Goal: Task Accomplishment & Management: Manage account settings

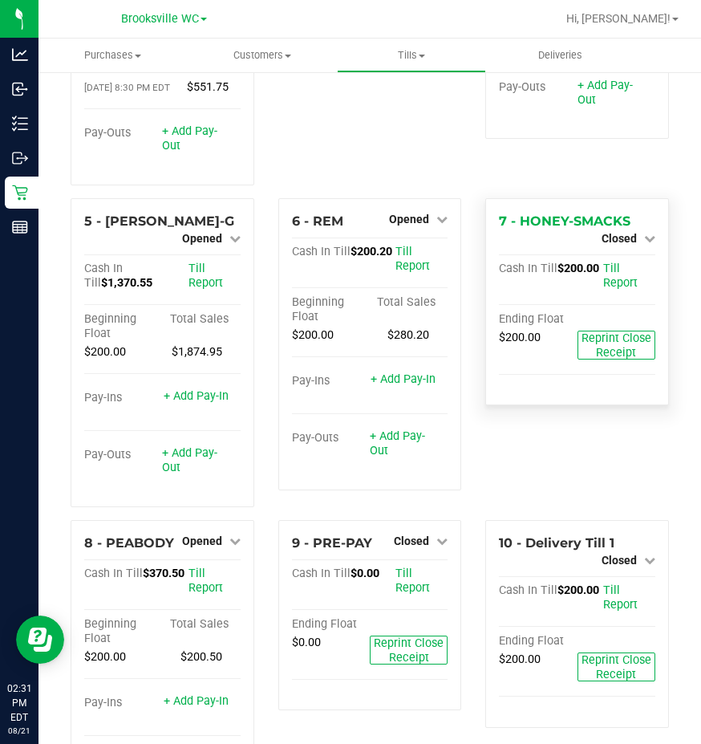
scroll to position [241, 0]
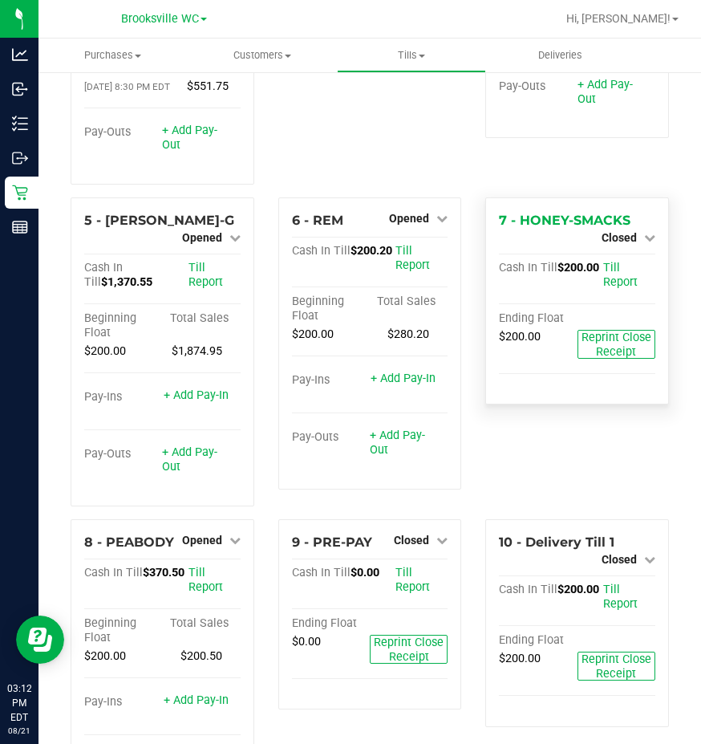
click at [422, 173] on div "3 - TEST TILL DO NOT USE Closed Open Till Cash In Till $0.00 Till Report Ending…" at bounding box center [370, 21] width 208 height 351
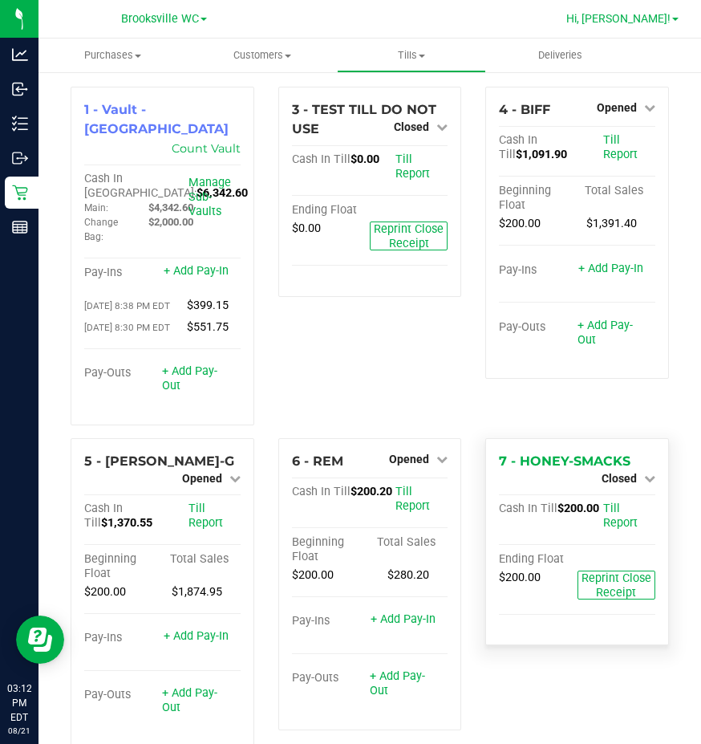
drag, startPoint x: 662, startPoint y: 18, endPoint x: 661, endPoint y: 26, distance: 8.9
click at [662, 18] on span "Hi, [PERSON_NAME]!" at bounding box center [618, 18] width 104 height 13
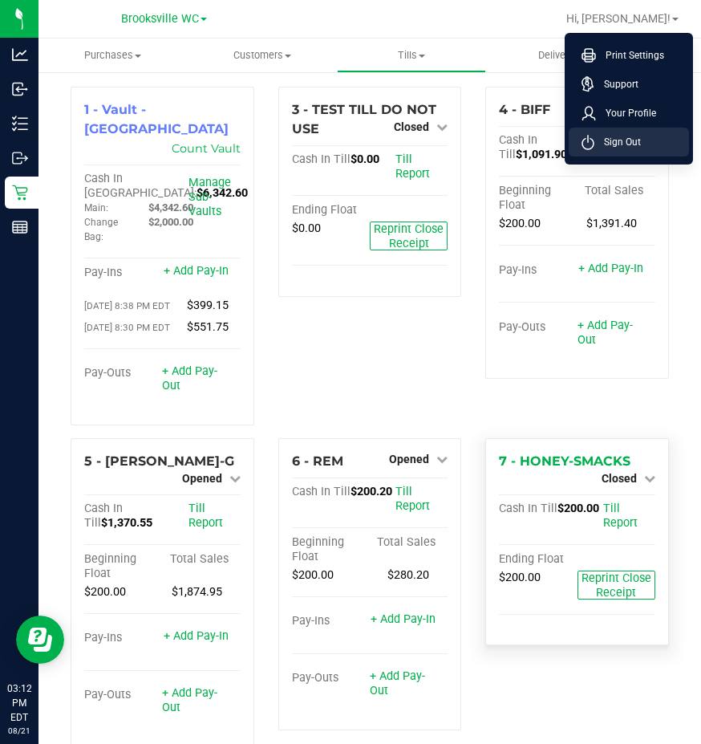
click at [651, 144] on li "Sign Out" at bounding box center [629, 142] width 120 height 29
